Goal: Information Seeking & Learning: Learn about a topic

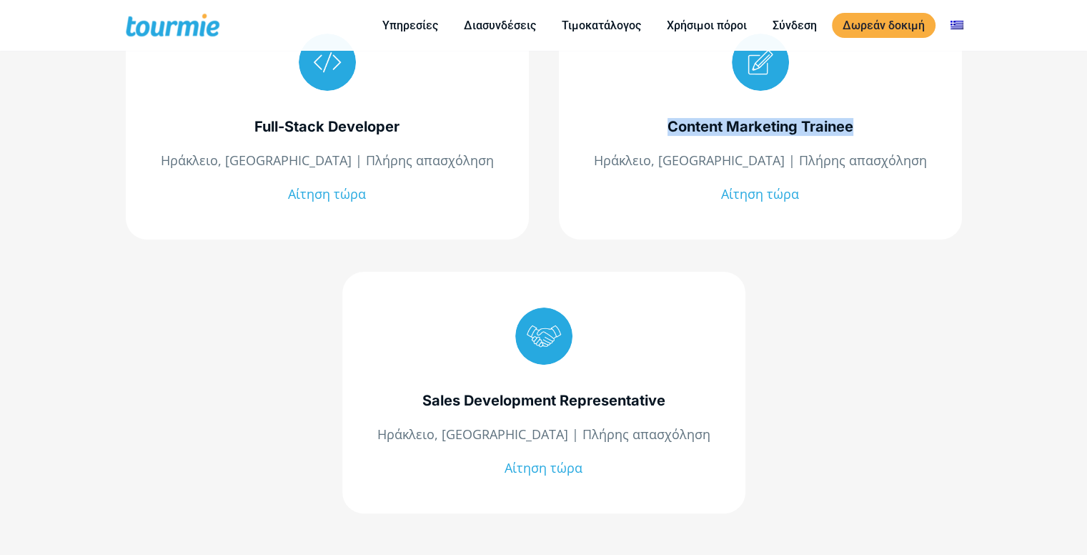
drag, startPoint x: 658, startPoint y: 122, endPoint x: 911, endPoint y: 144, distance: 254.1
click at [911, 144] on div "Content Marketing Trainee Ηράκλειο, [GEOGRAPHIC_DATA] | Πλήρης απασχόληση Αίτησ…" at bounding box center [760, 119] width 403 height 242
click at [1058, 159] on div "Full-Stack Developer Ηράκλειο, [GEOGRAPHIC_DATA] | Πλήρης απασχόληση Αίτηση τώρ…" at bounding box center [543, 311] width 1087 height 764
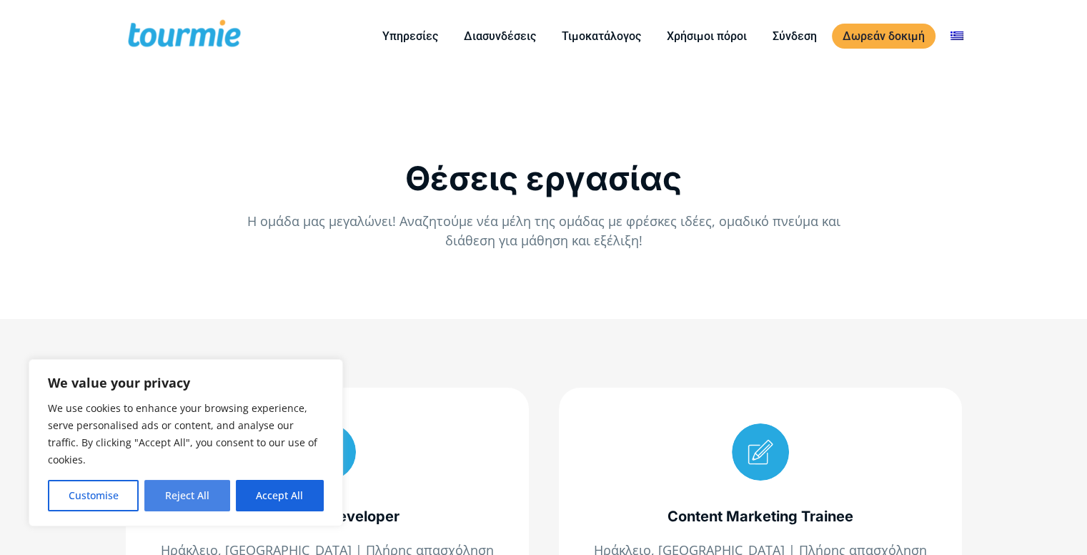
click at [191, 495] on button "Reject All" at bounding box center [186, 495] width 85 height 31
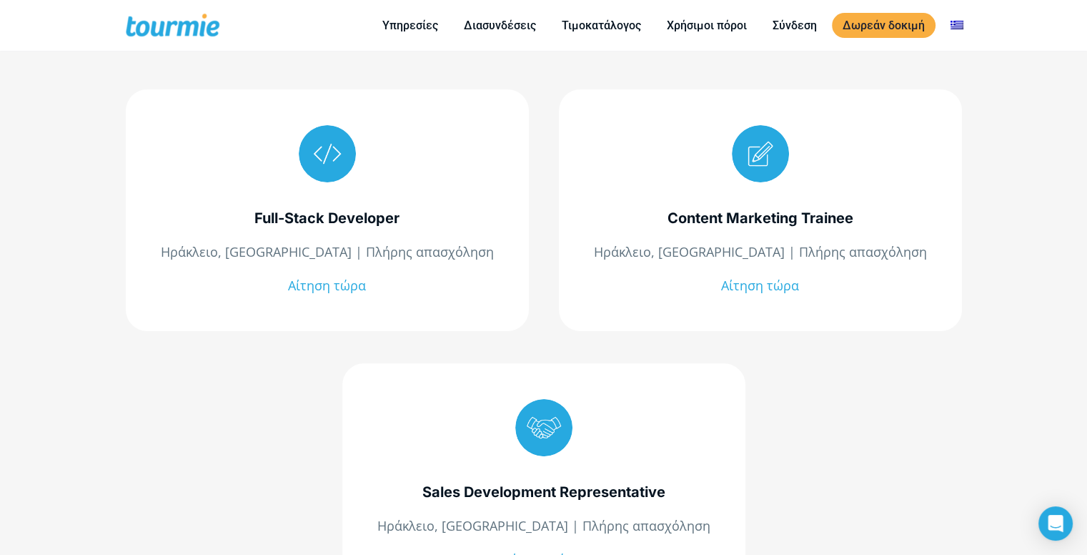
scroll to position [233, 0]
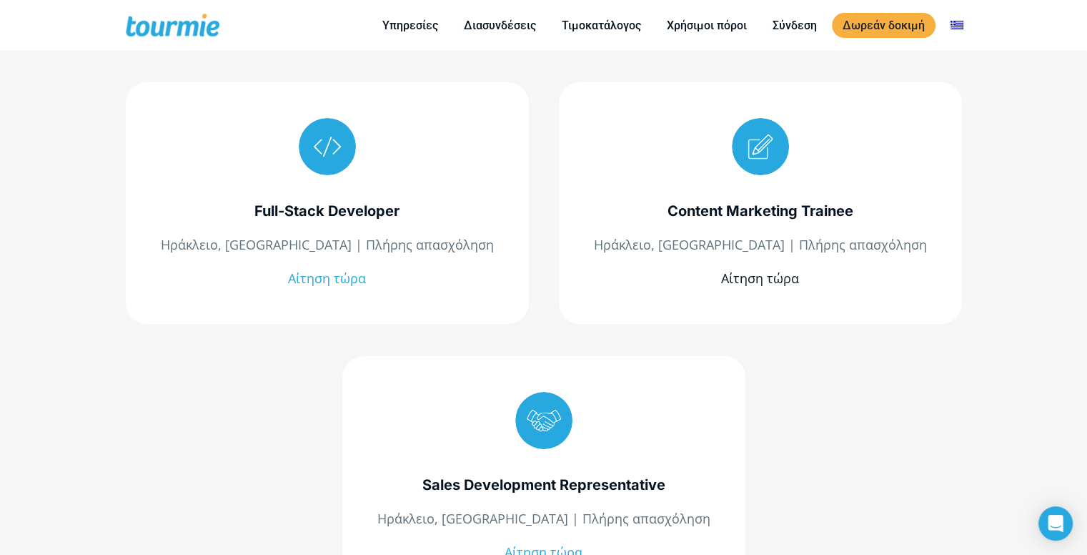
click at [789, 274] on link "Αίτηση τώρα" at bounding box center [760, 278] width 78 height 17
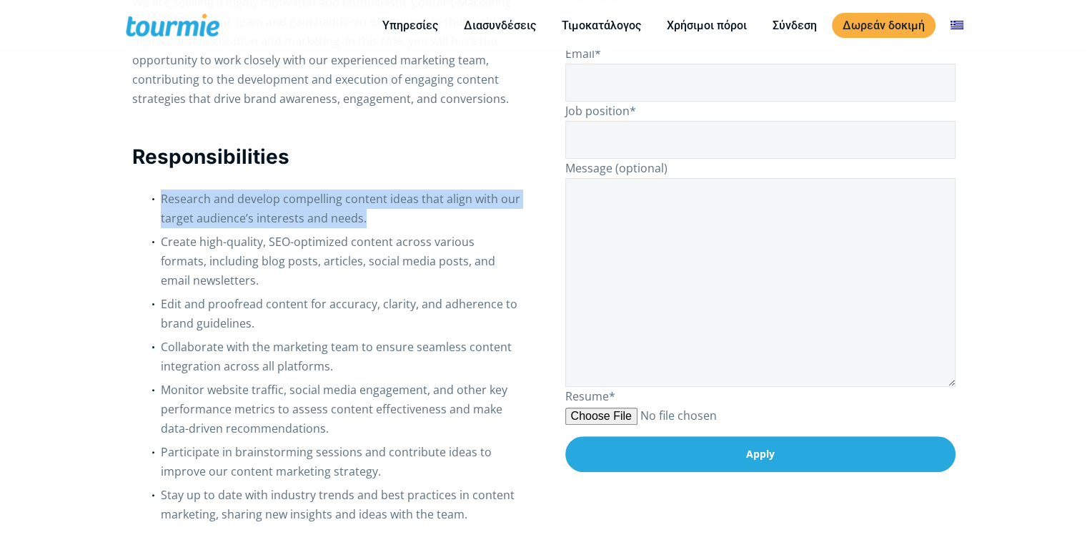
drag, startPoint x: 174, startPoint y: 180, endPoint x: 419, endPoint y: 214, distance: 247.6
click at [421, 217] on li "Research and develop compelling content ideas that align with our target audien…" at bounding box center [342, 210] width 362 height 43
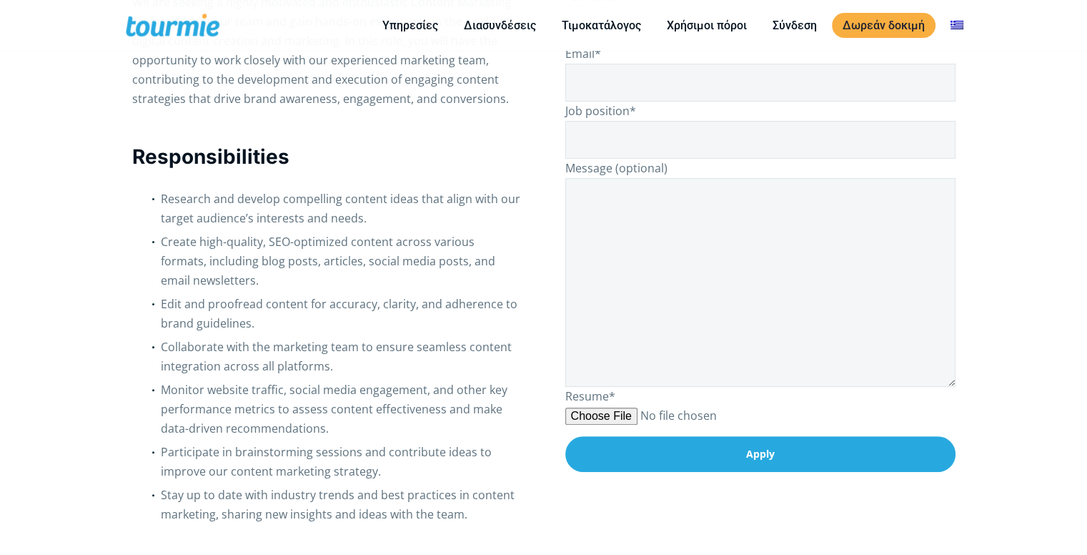
click at [255, 235] on span "Create high-quality, SEO-optimized content across various formats, including bl…" at bounding box center [328, 261] width 335 height 54
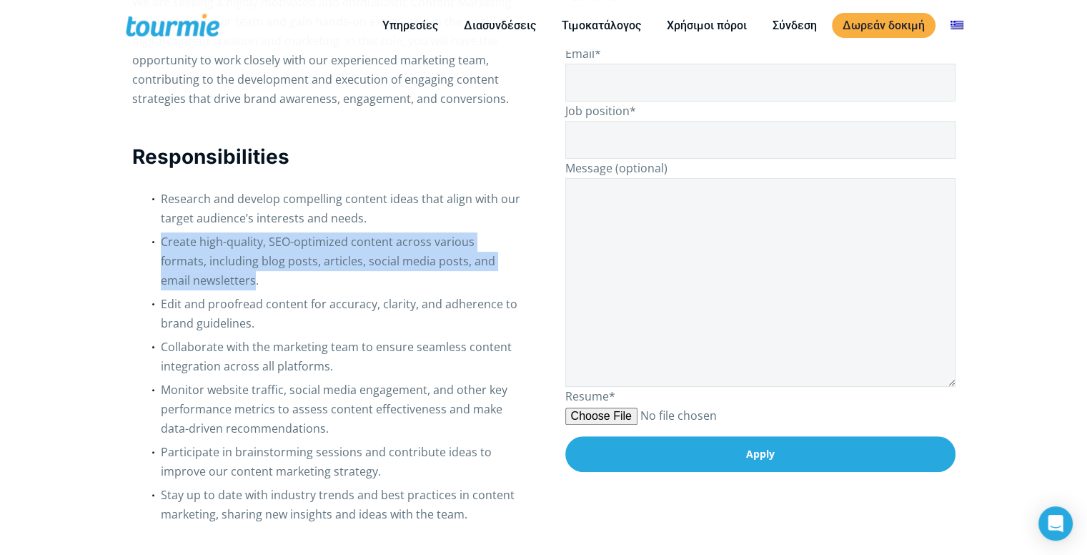
drag, startPoint x: 164, startPoint y: 248, endPoint x: 223, endPoint y: 283, distance: 68.3
click at [222, 282] on ul "Research and develop compelling content ideas that align with our target audien…" at bounding box center [327, 358] width 390 height 339
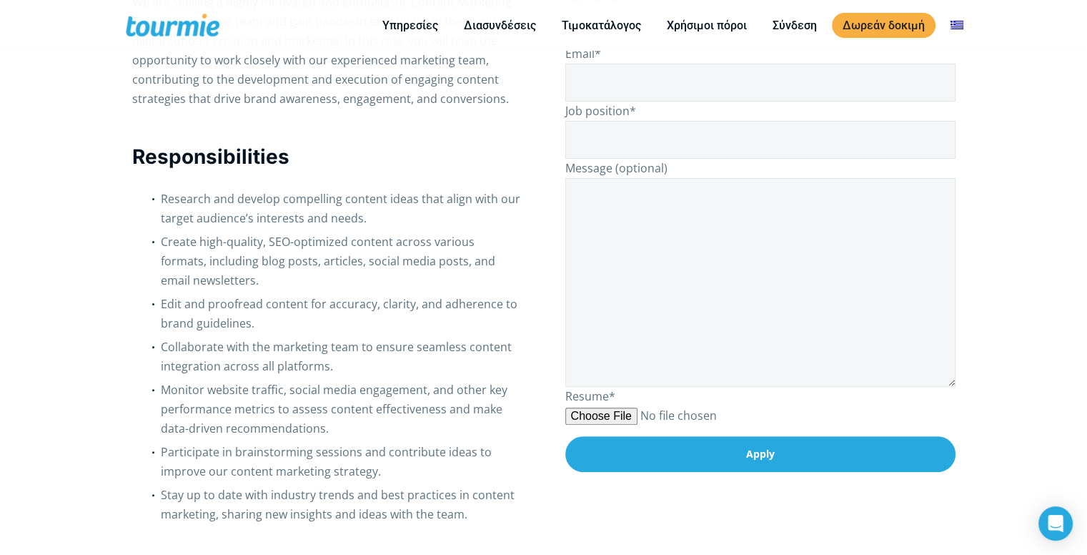
click at [235, 284] on li "Create high-quality, SEO-optimized content across various formats, including bl…" at bounding box center [342, 263] width 362 height 62
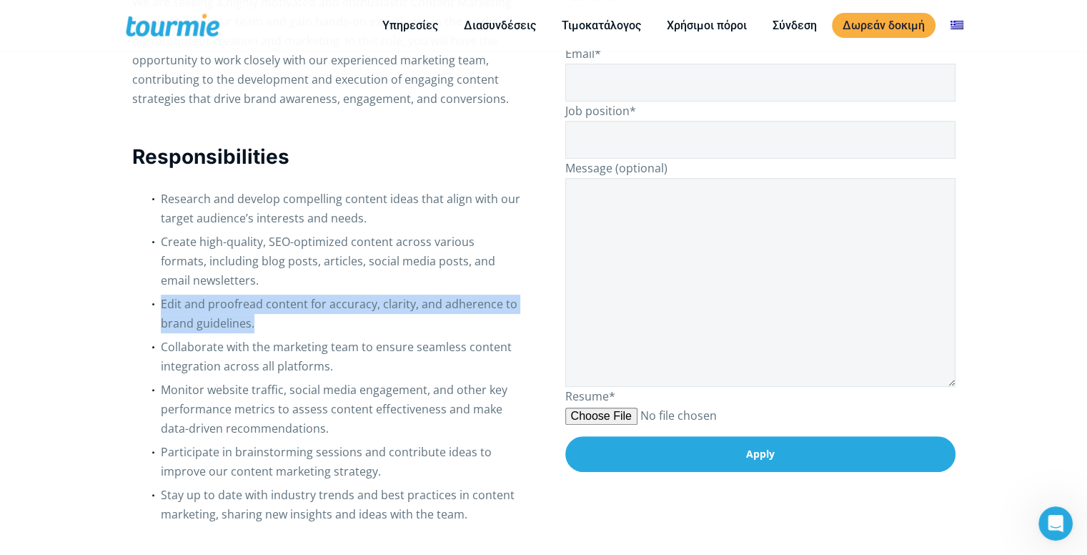
drag, startPoint x: 157, startPoint y: 300, endPoint x: 382, endPoint y: 327, distance: 226.2
click at [382, 327] on ul "Research and develop compelling content ideas that align with our target audien…" at bounding box center [327, 358] width 390 height 339
click at [382, 327] on li "Edit and proofread content for accuracy, clarity, and adherence to brand guidel…" at bounding box center [342, 316] width 362 height 43
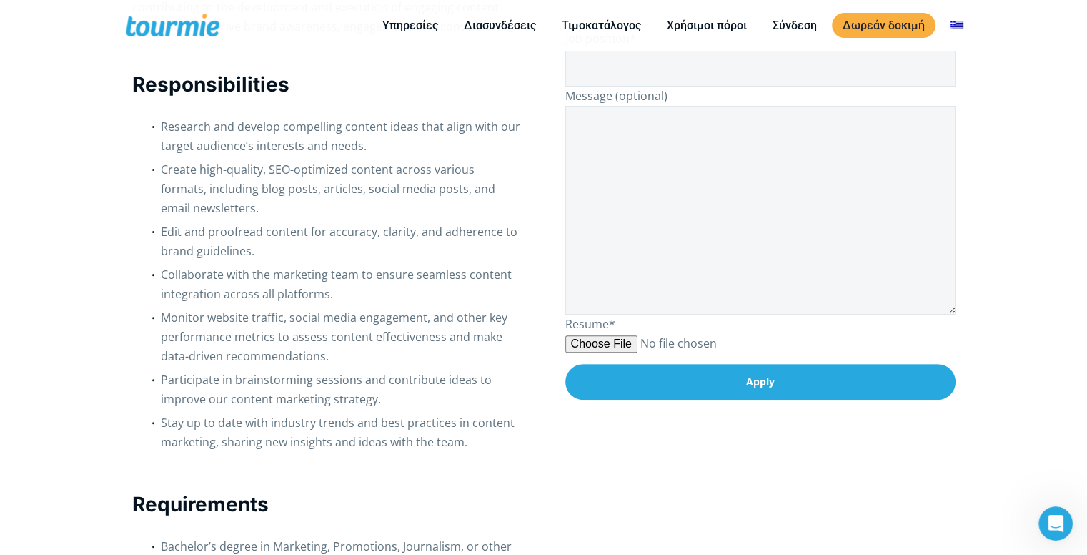
scroll to position [406, 0]
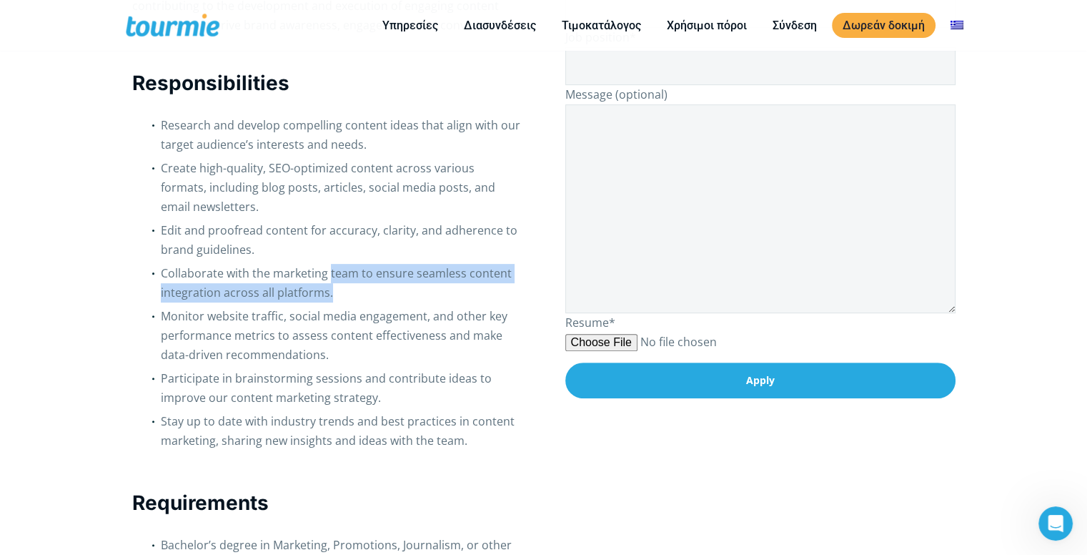
drag, startPoint x: 329, startPoint y: 266, endPoint x: 348, endPoint y: 295, distance: 35.1
click at [348, 295] on li "Collaborate with the marketing team to ensure seamless content integration acro…" at bounding box center [342, 285] width 362 height 43
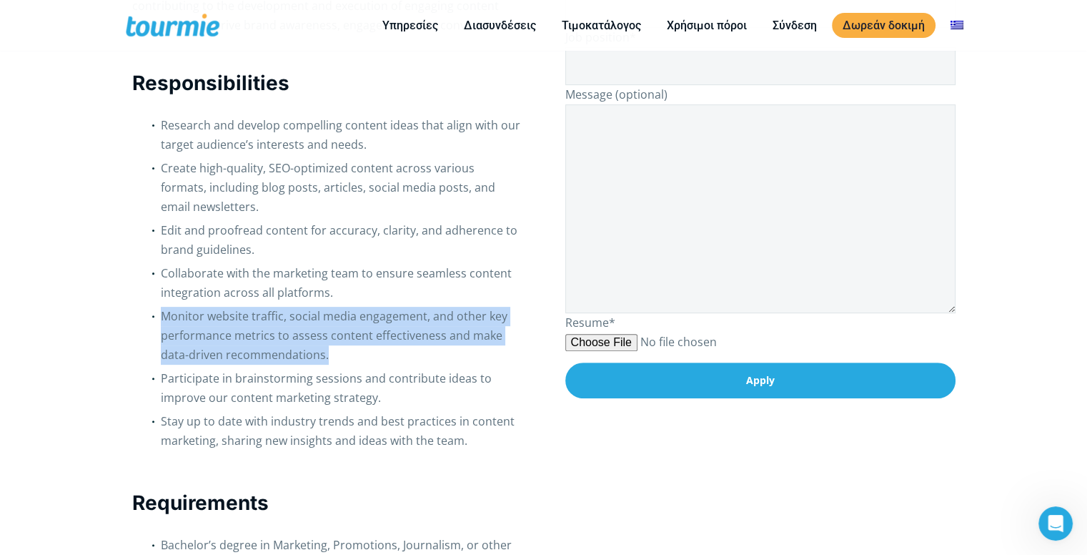
drag, startPoint x: 144, startPoint y: 315, endPoint x: 426, endPoint y: 359, distance: 285.8
click at [426, 359] on ul "Research and develop compelling content ideas that align with our target audien…" at bounding box center [327, 285] width 390 height 339
click at [426, 359] on li "Monitor website traffic, social media engagement, and other key performance met…" at bounding box center [342, 338] width 362 height 62
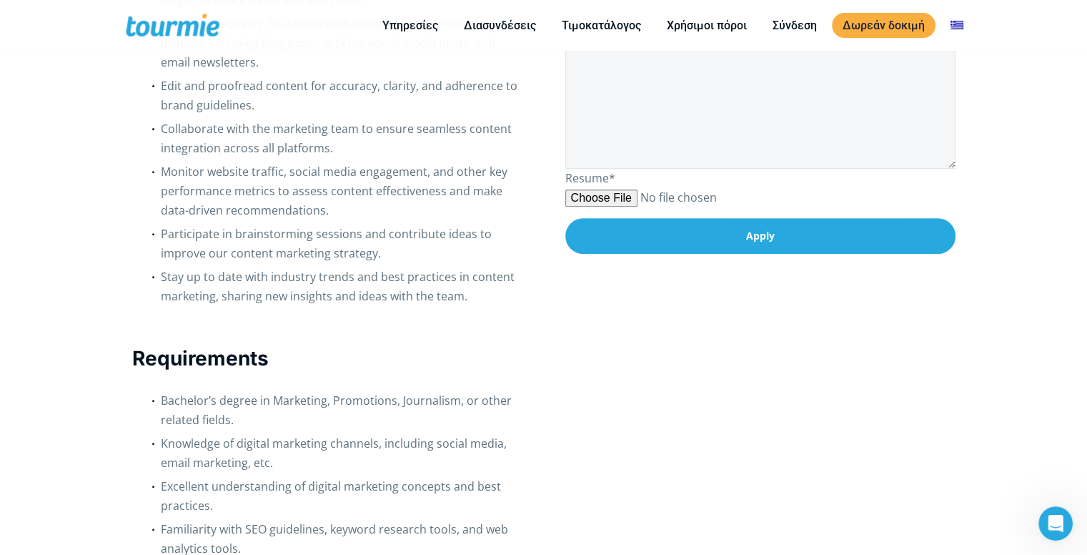
scroll to position [551, 0]
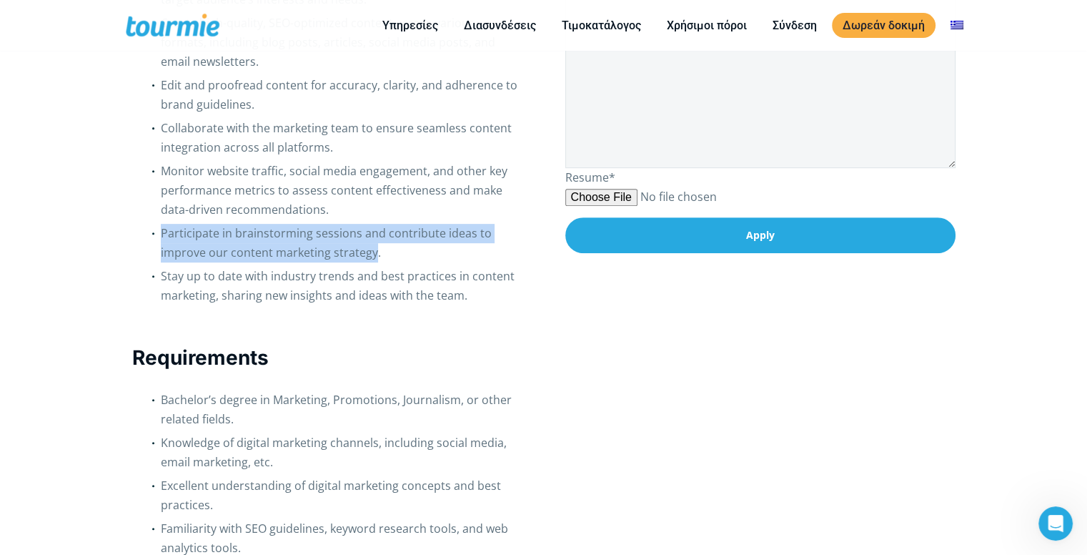
drag, startPoint x: 149, startPoint y: 227, endPoint x: 370, endPoint y: 262, distance: 223.6
click at [370, 262] on ul "Research and develop compelling content ideas that align with our target audien…" at bounding box center [327, 140] width 390 height 339
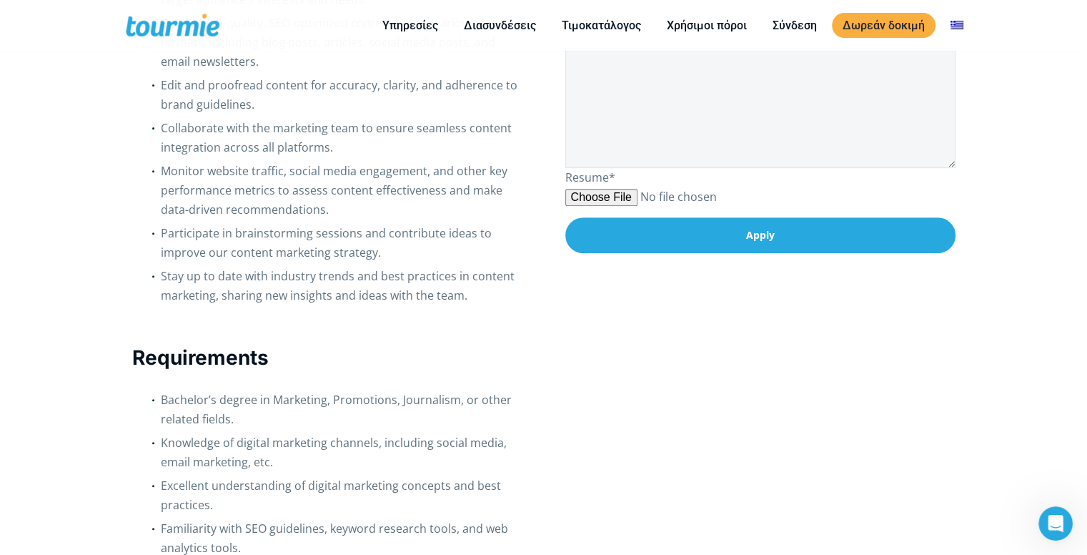
click at [392, 253] on li "Participate in brainstorming sessions and contribute ideas to improve our conte…" at bounding box center [342, 245] width 362 height 43
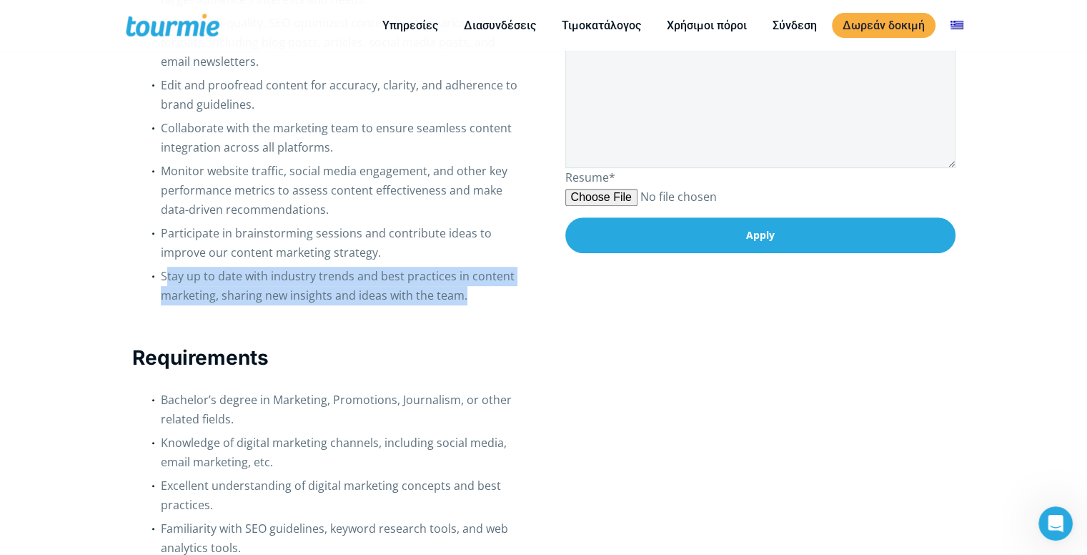
drag, startPoint x: 163, startPoint y: 271, endPoint x: 462, endPoint y: 305, distance: 300.7
click at [462, 305] on li "Stay up to date with industry trends and best practices in content marketing, s…" at bounding box center [342, 288] width 362 height 43
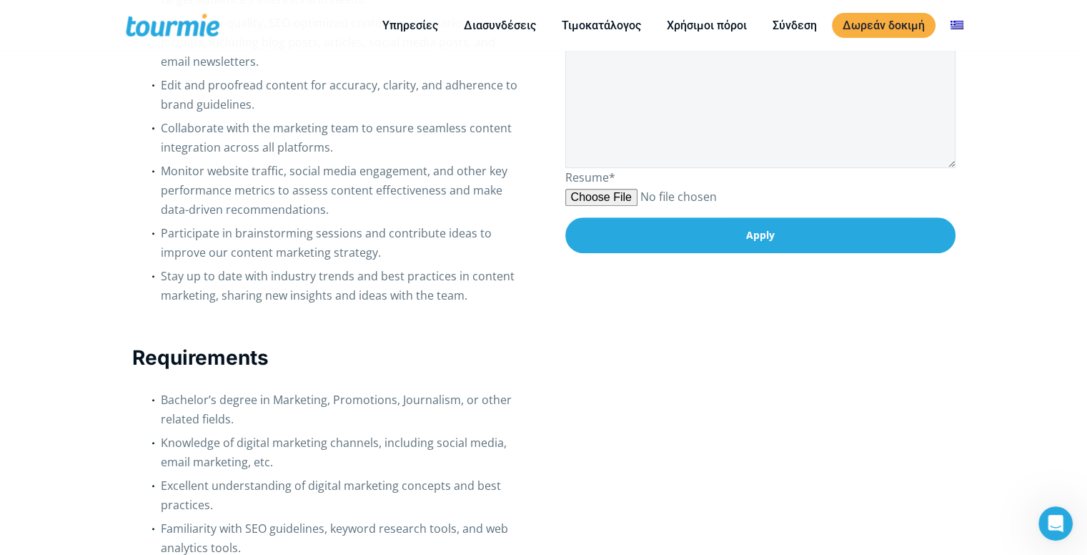
click at [480, 320] on div "About the position   Full-time   [GEOGRAPHIC_DATA], [GEOGRAPHIC_DATA] We ar…" at bounding box center [327, 537] width 390 height 1679
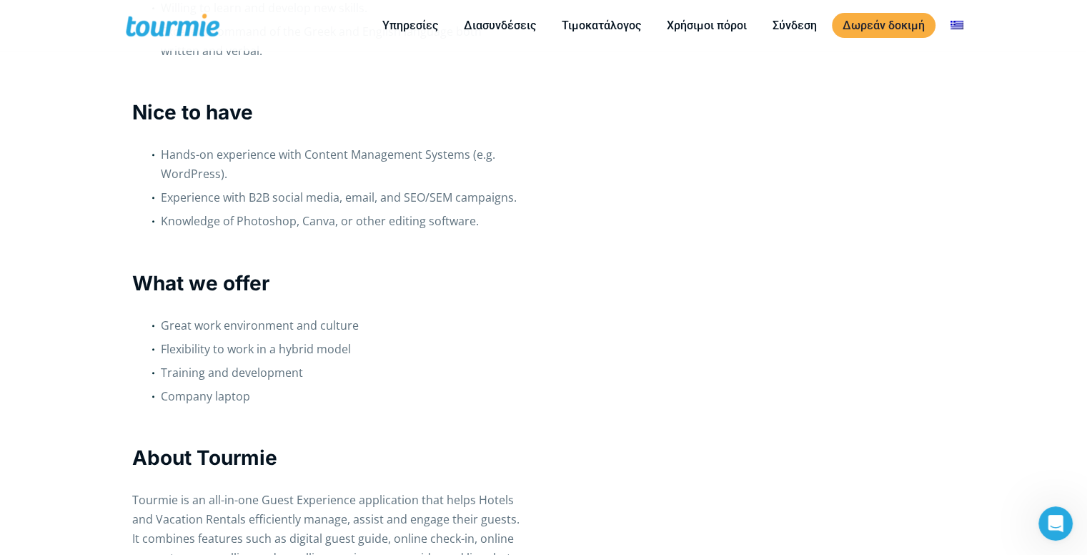
scroll to position [1203, 0]
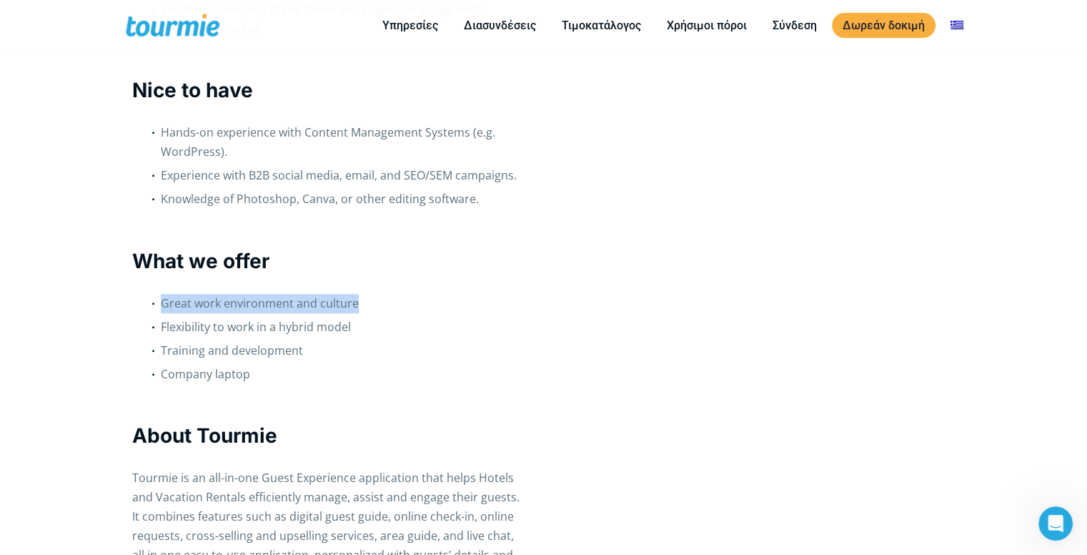
drag, startPoint x: 134, startPoint y: 289, endPoint x: 468, endPoint y: 301, distance: 333.4
click at [469, 303] on li "Great work environment and culture" at bounding box center [342, 306] width 362 height 24
drag, startPoint x: 153, startPoint y: 306, endPoint x: 374, endPoint y: 318, distance: 221.3
click at [374, 318] on ul "Great work environment and culture Flexibility to work in a hybrid model Traini…" at bounding box center [327, 341] width 390 height 94
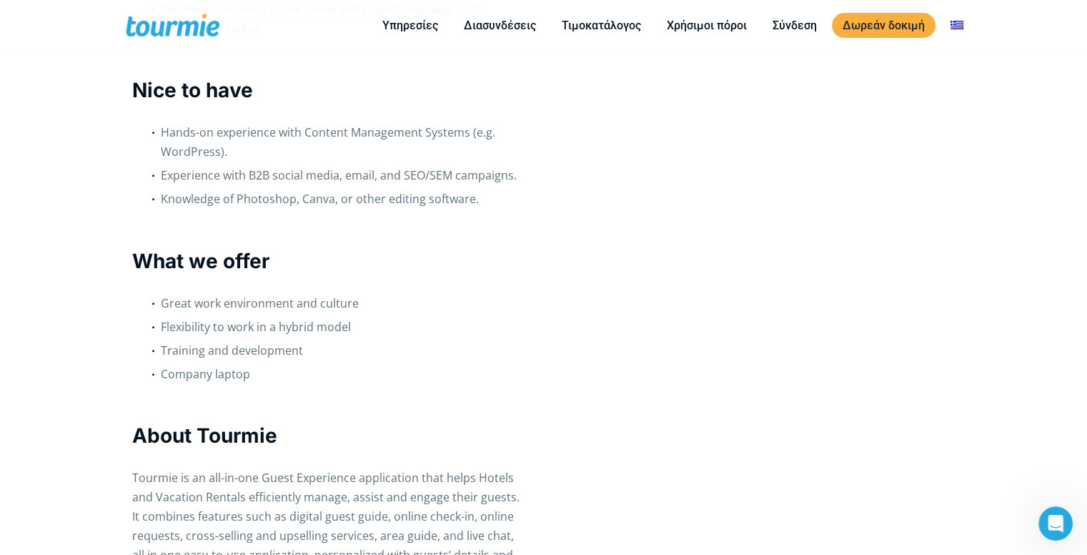
drag, startPoint x: 386, startPoint y: 341, endPoint x: 342, endPoint y: 360, distance: 47.7
click at [386, 341] on li "Training and development" at bounding box center [342, 353] width 362 height 24
drag, startPoint x: 94, startPoint y: 347, endPoint x: 340, endPoint y: 369, distance: 246.2
drag, startPoint x: 313, startPoint y: 395, endPoint x: 207, endPoint y: 406, distance: 106.4
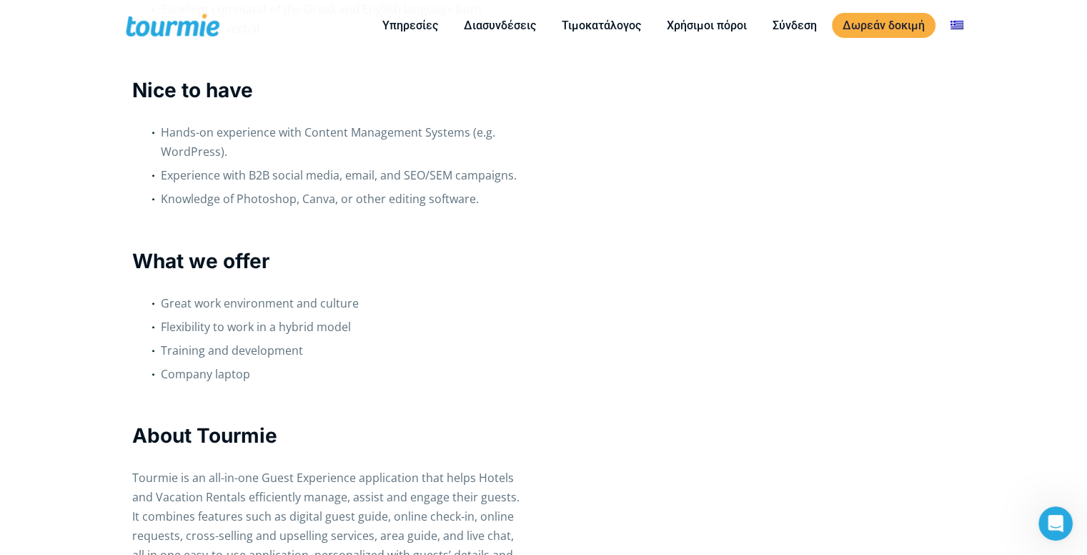
drag, startPoint x: 113, startPoint y: 381, endPoint x: 266, endPoint y: 381, distance: 153.0
click at [275, 387] on li "Company laptop" at bounding box center [342, 377] width 362 height 24
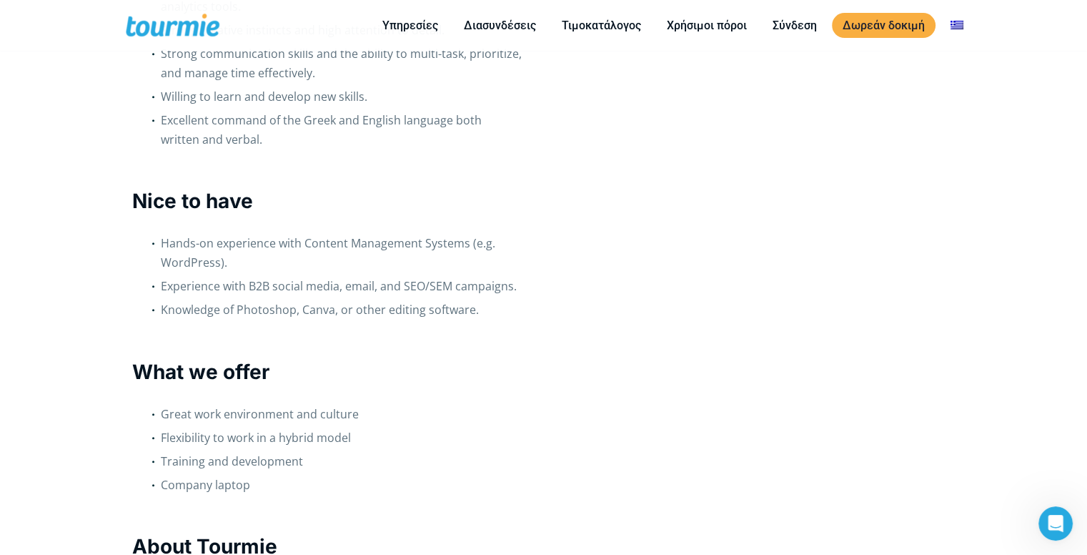
scroll to position [1063, 0]
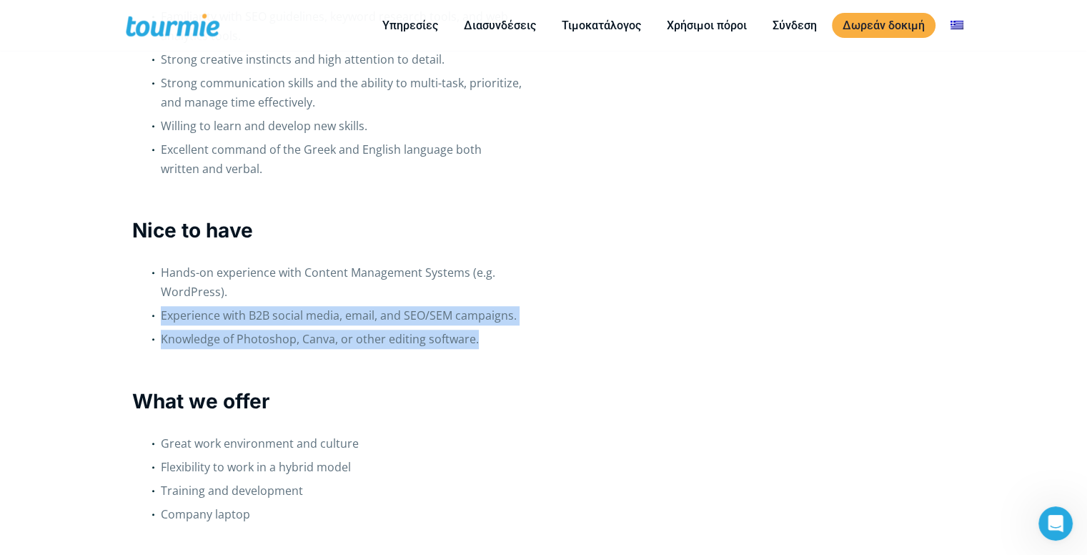
drag, startPoint x: 159, startPoint y: 308, endPoint x: 512, endPoint y: 345, distance: 354.4
click at [512, 345] on ul "Hands-on experience with Content Management Systems (e.g. WordPress). Experienc…" at bounding box center [327, 308] width 390 height 90
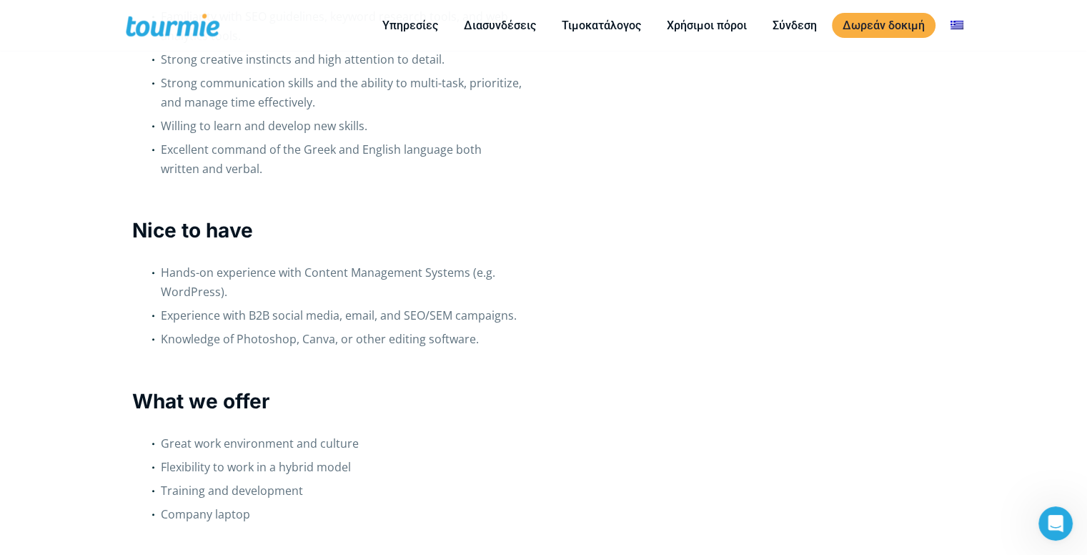
click at [506, 353] on div "About the position   Full-time   [GEOGRAPHIC_DATA], [GEOGRAPHIC_DATA] We ar…" at bounding box center [327, 25] width 390 height 1679
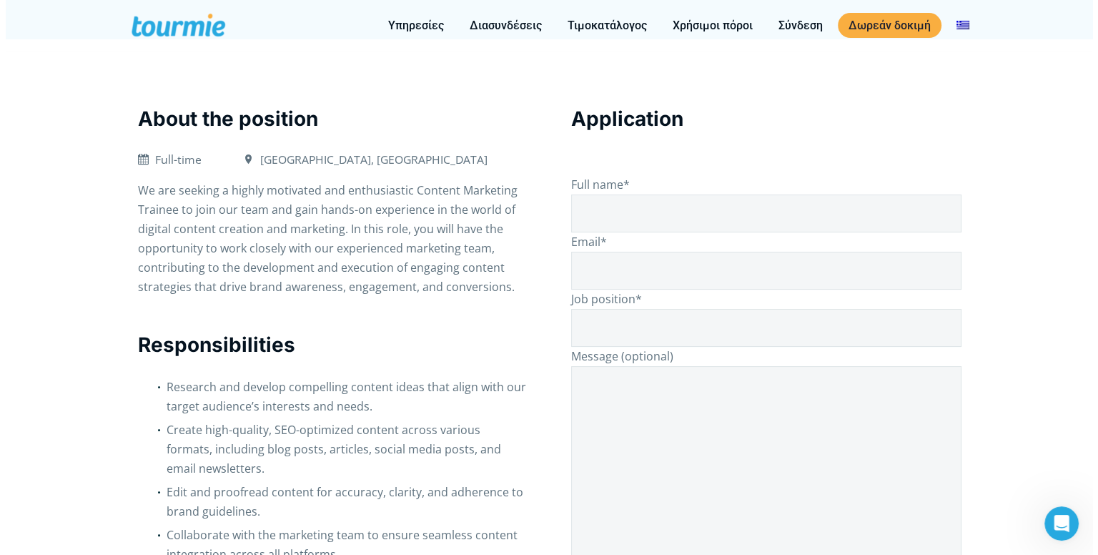
scroll to position [145, 0]
